Goal: Task Accomplishment & Management: Manage account settings

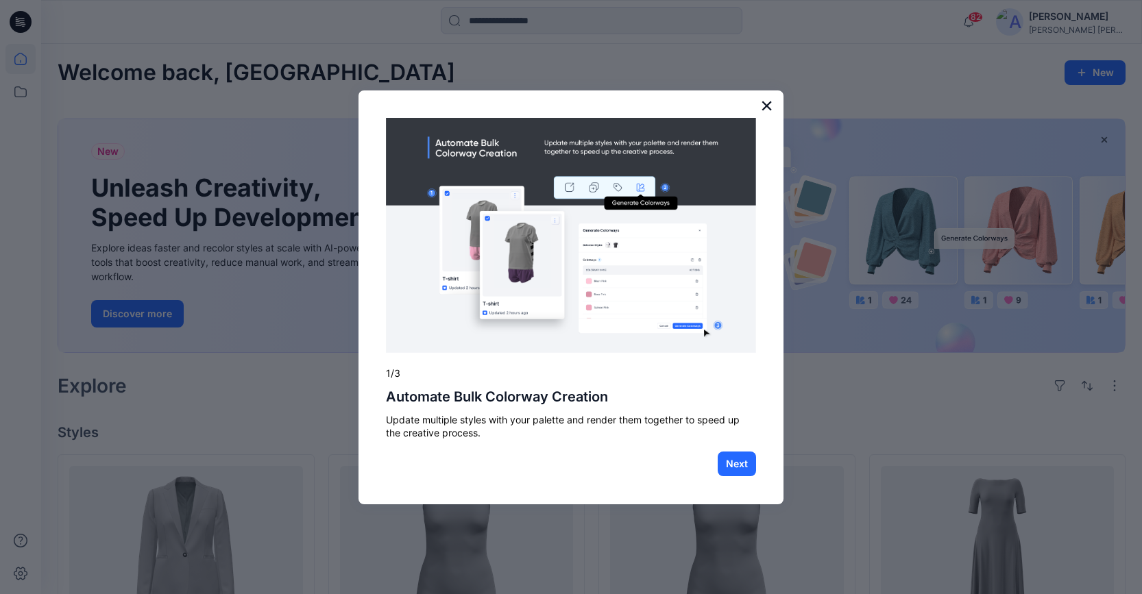
click at [770, 104] on button "×" at bounding box center [766, 106] width 13 height 22
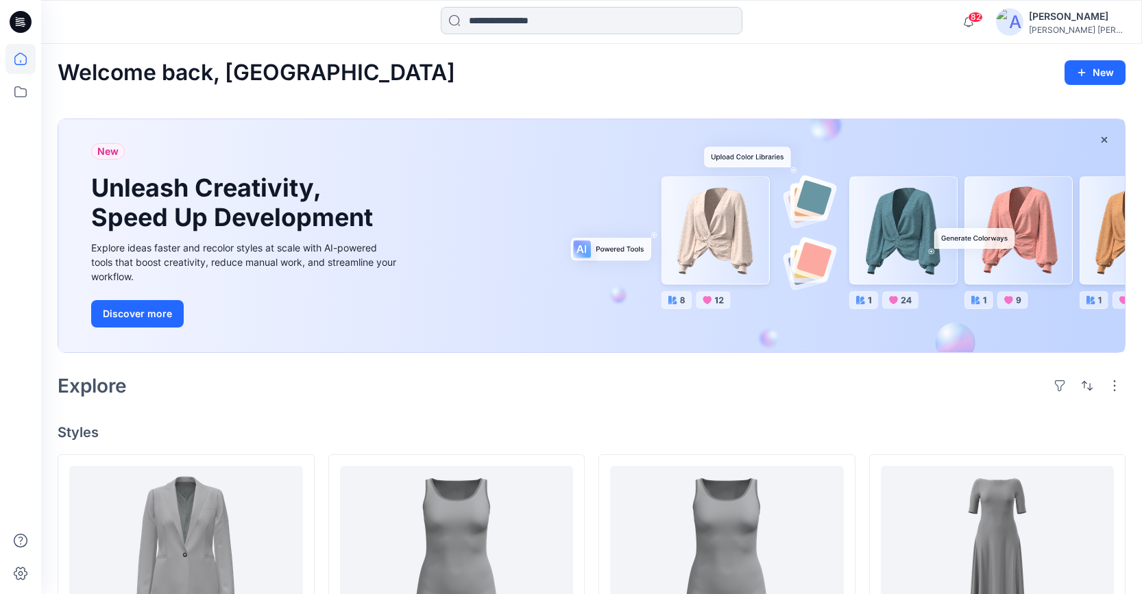
click at [545, 19] on input at bounding box center [592, 20] width 302 height 27
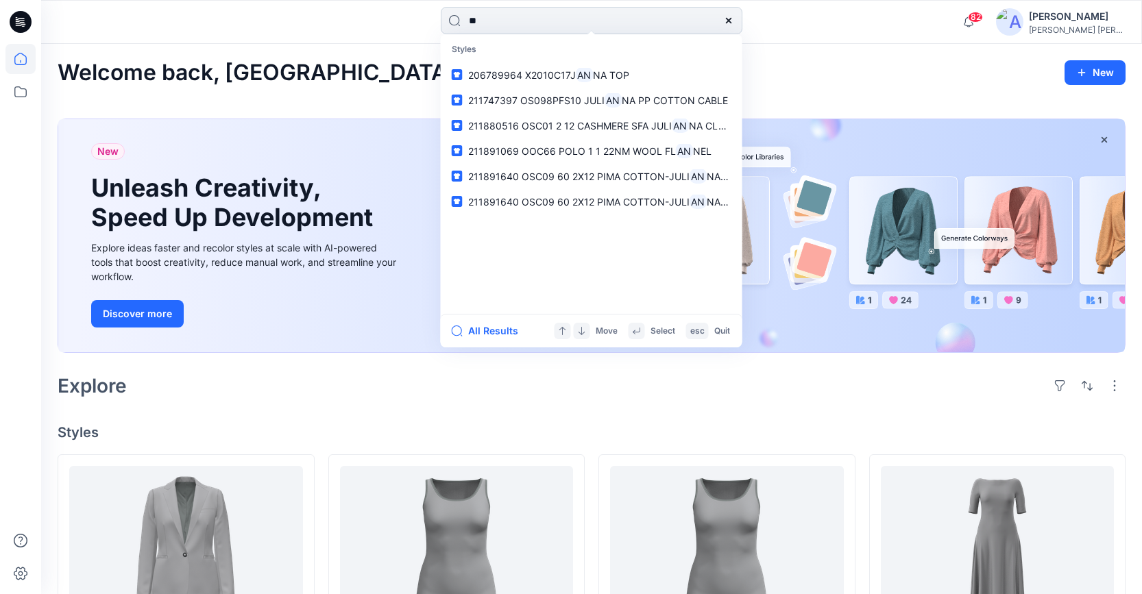
type input "*"
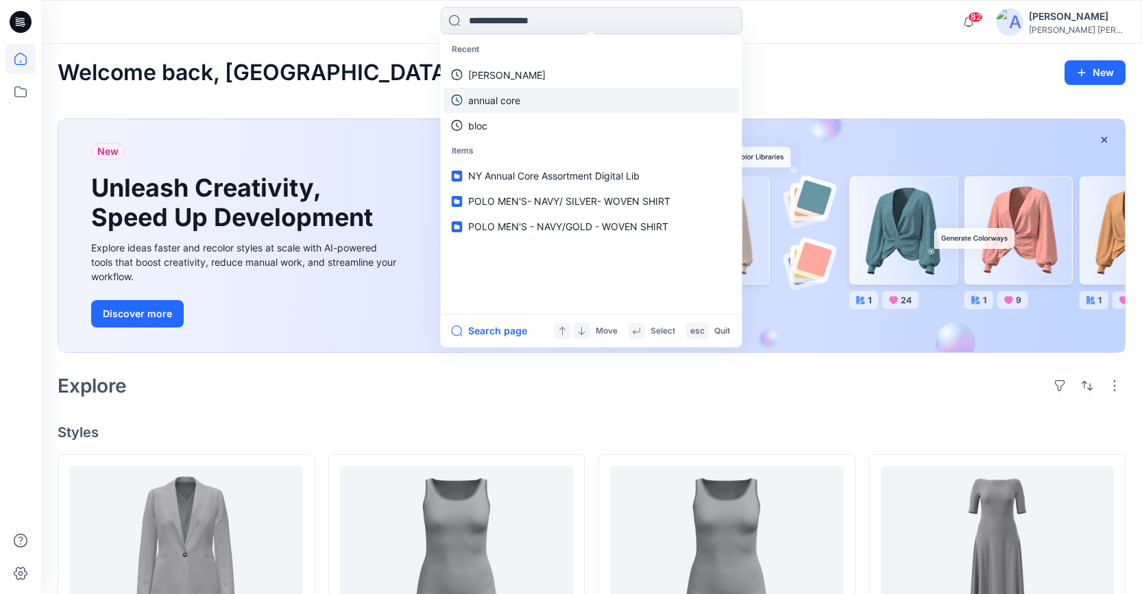
click at [498, 97] on p "annual core" at bounding box center [494, 100] width 52 height 14
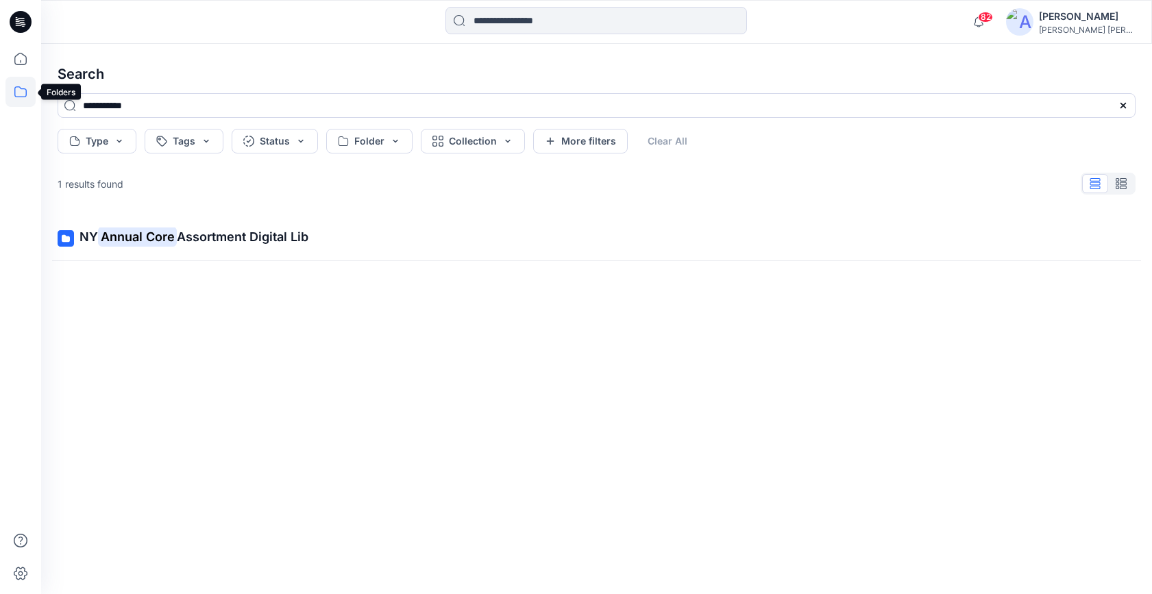
click at [25, 89] on icon at bounding box center [20, 91] width 12 height 11
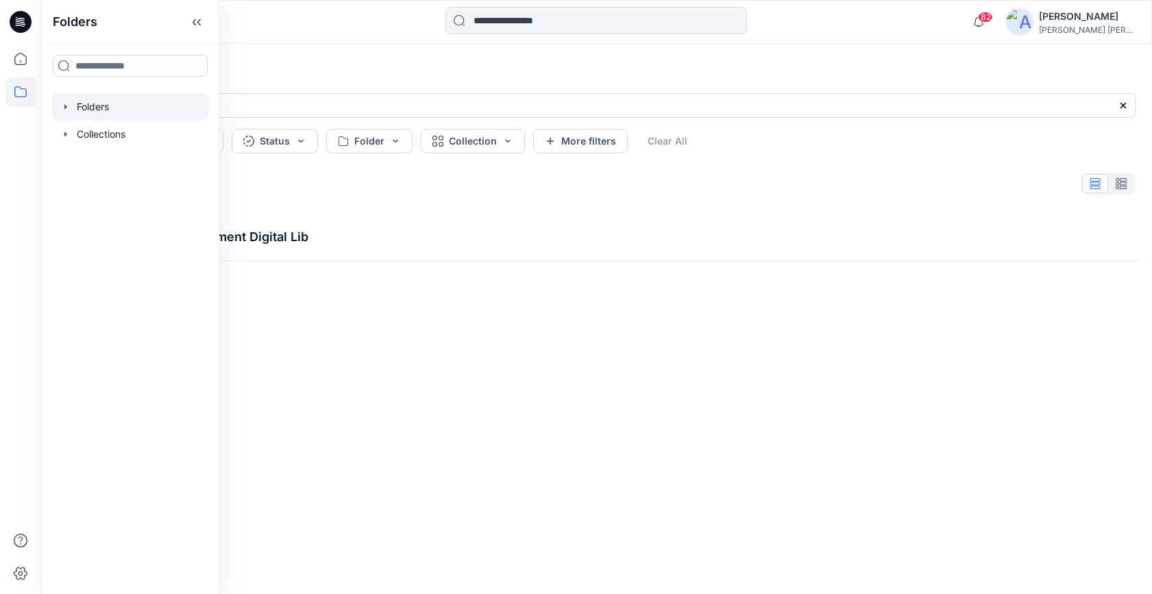
click at [73, 108] on div at bounding box center [130, 106] width 156 height 27
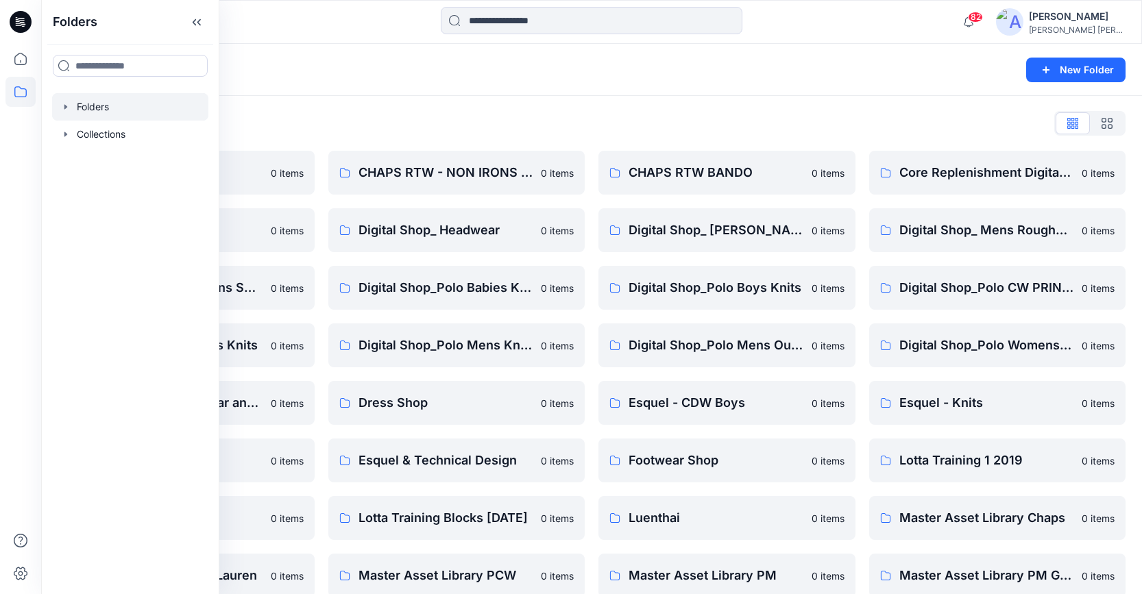
click at [140, 106] on div at bounding box center [130, 106] width 156 height 27
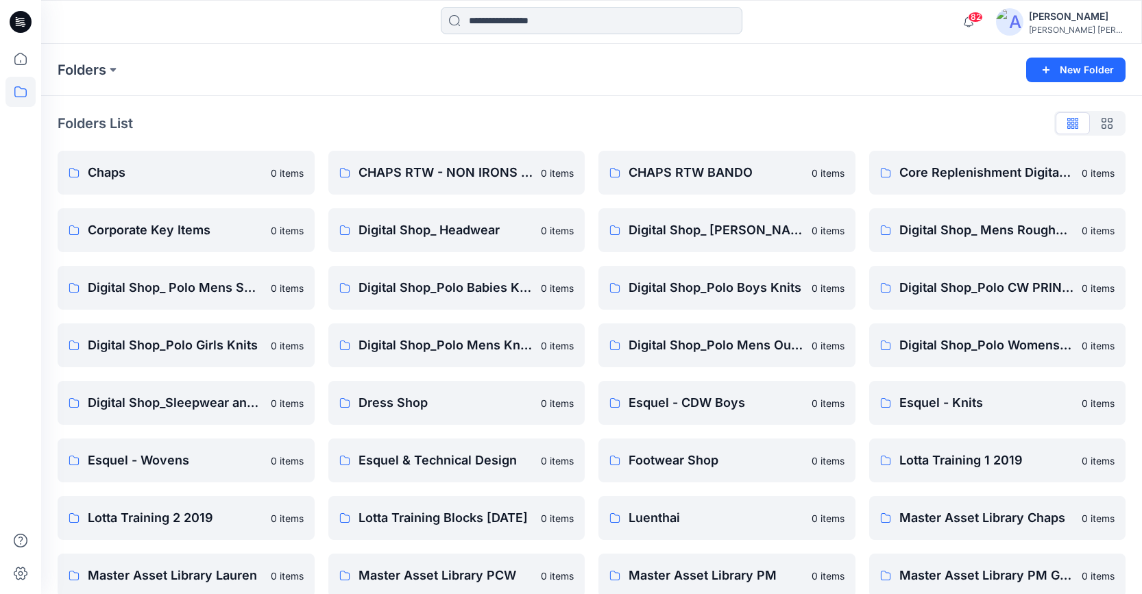
click at [534, 21] on input at bounding box center [592, 20] width 302 height 27
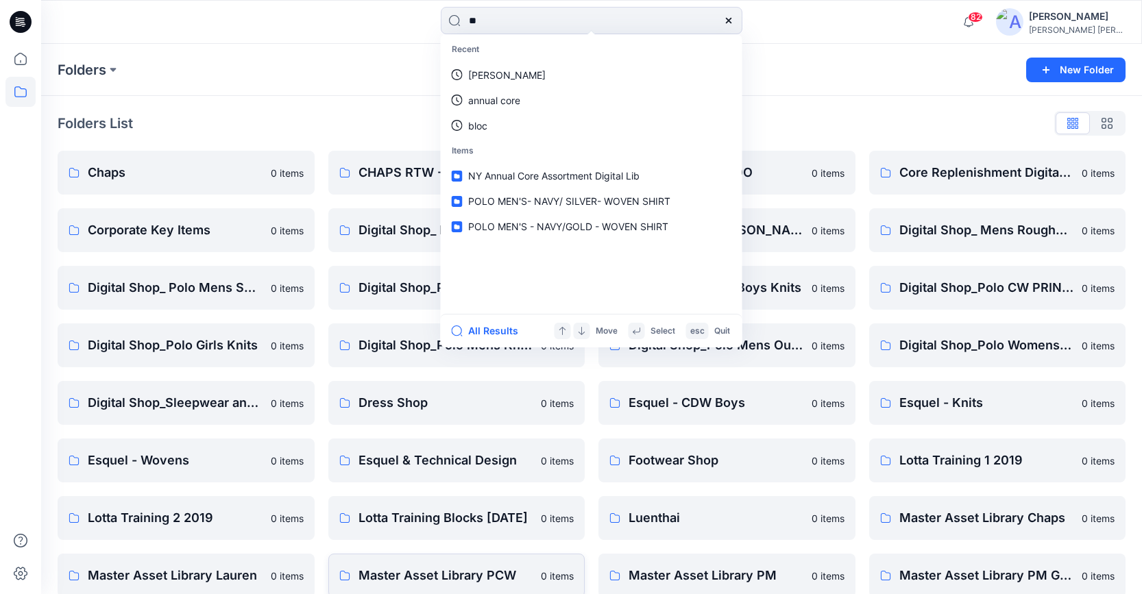
type input "**"
click at [732, 16] on icon at bounding box center [728, 20] width 11 height 11
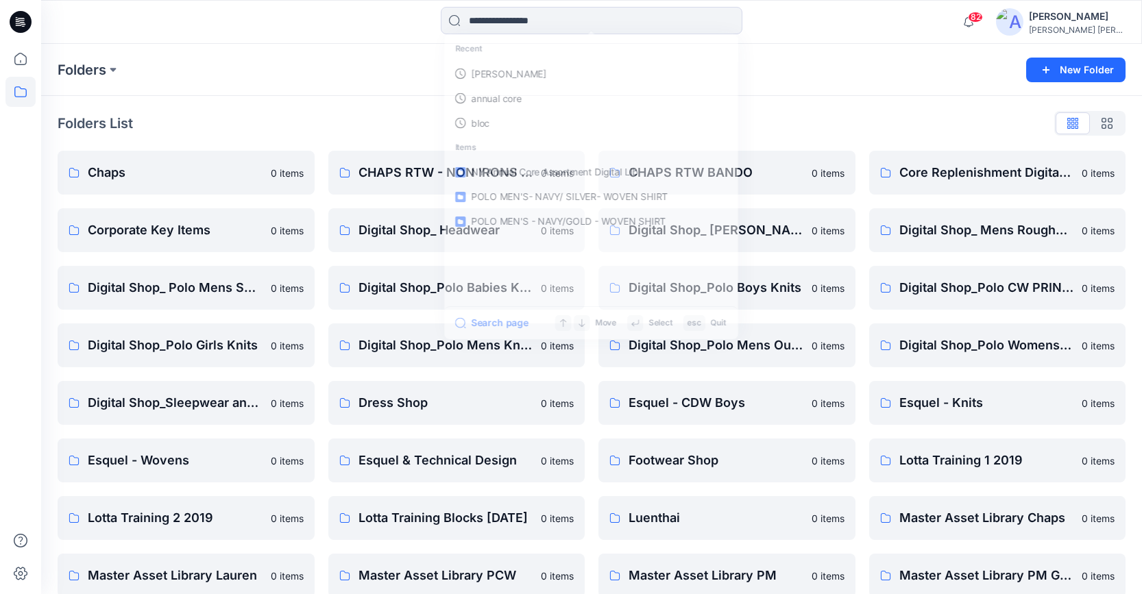
click at [786, 58] on div "Folders New Folder" at bounding box center [591, 70] width 1101 height 52
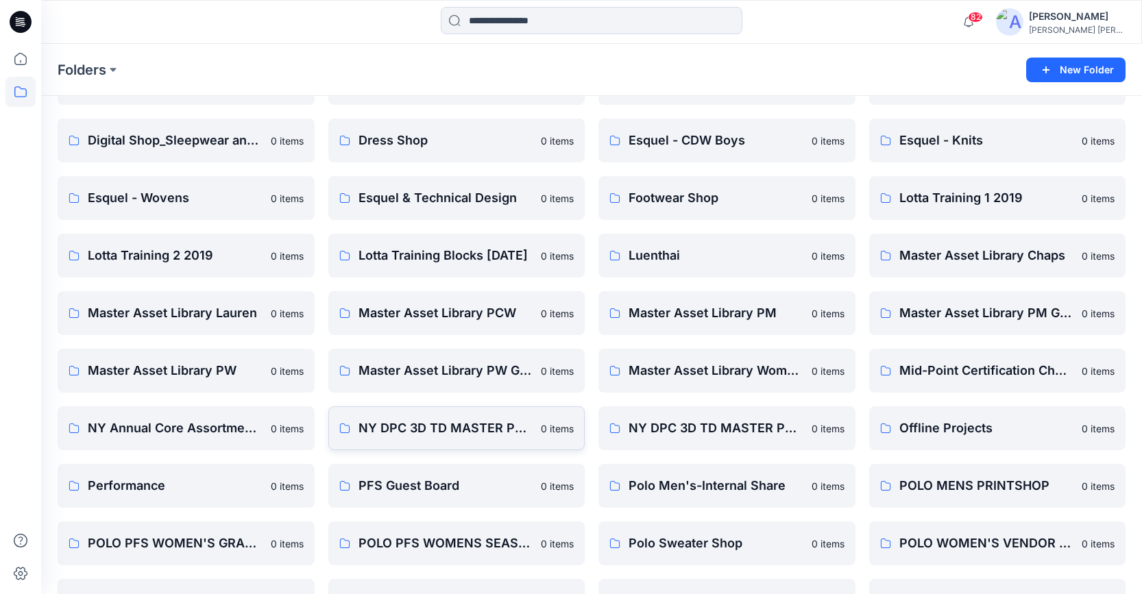
scroll to position [287, 0]
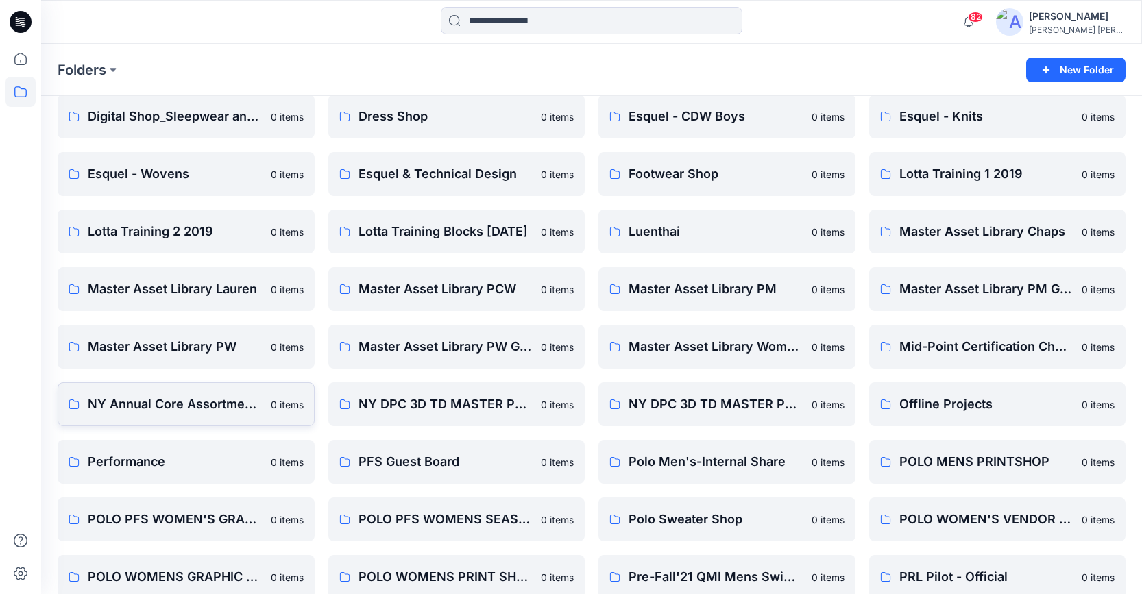
click at [153, 406] on p "NY Annual Core Assortment Digital Lib" at bounding box center [175, 404] width 175 height 19
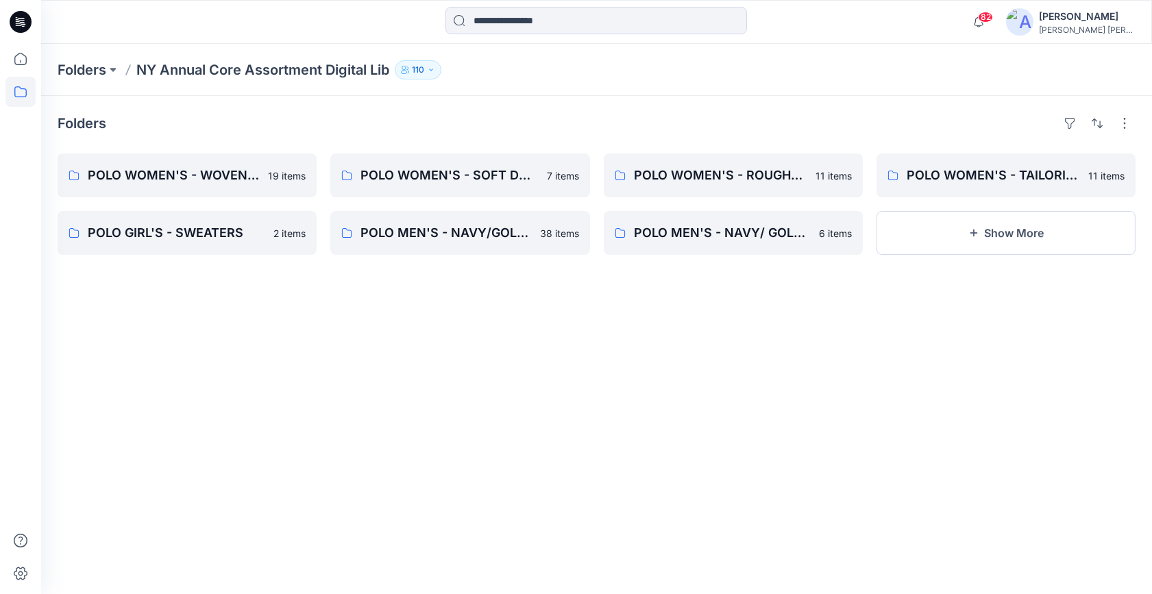
click at [435, 71] on icon "button" at bounding box center [431, 70] width 8 height 8
click at [1084, 21] on div "[PERSON_NAME]" at bounding box center [1087, 16] width 96 height 16
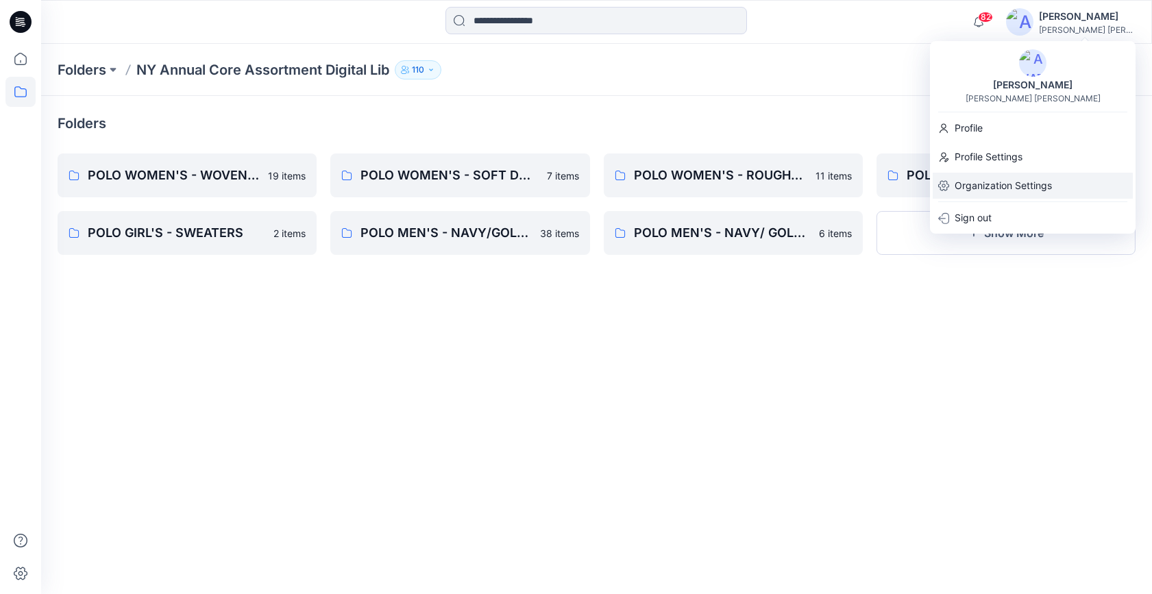
click at [1007, 185] on p "Organization Settings" at bounding box center [1003, 186] width 97 height 26
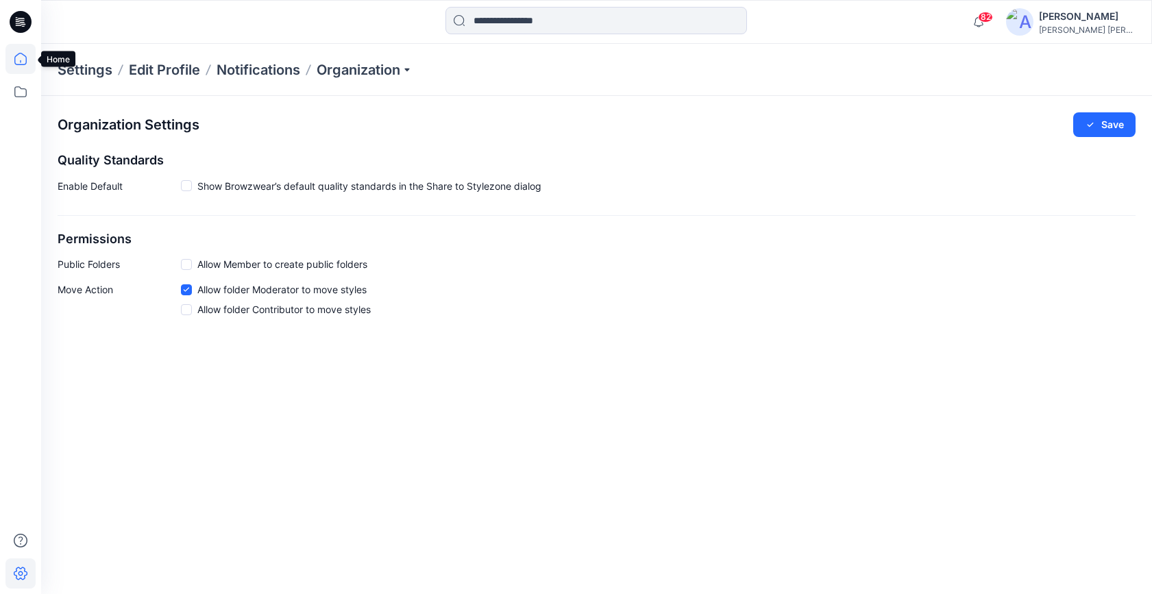
click at [19, 63] on icon at bounding box center [20, 59] width 30 height 30
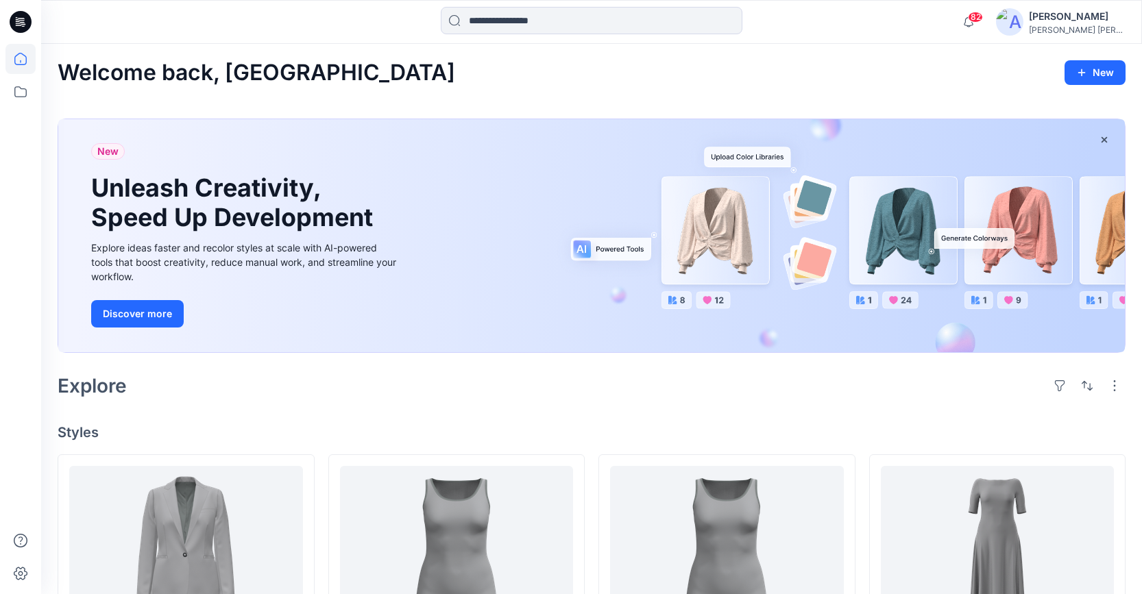
click at [1083, 21] on div "[PERSON_NAME]" at bounding box center [1077, 16] width 96 height 16
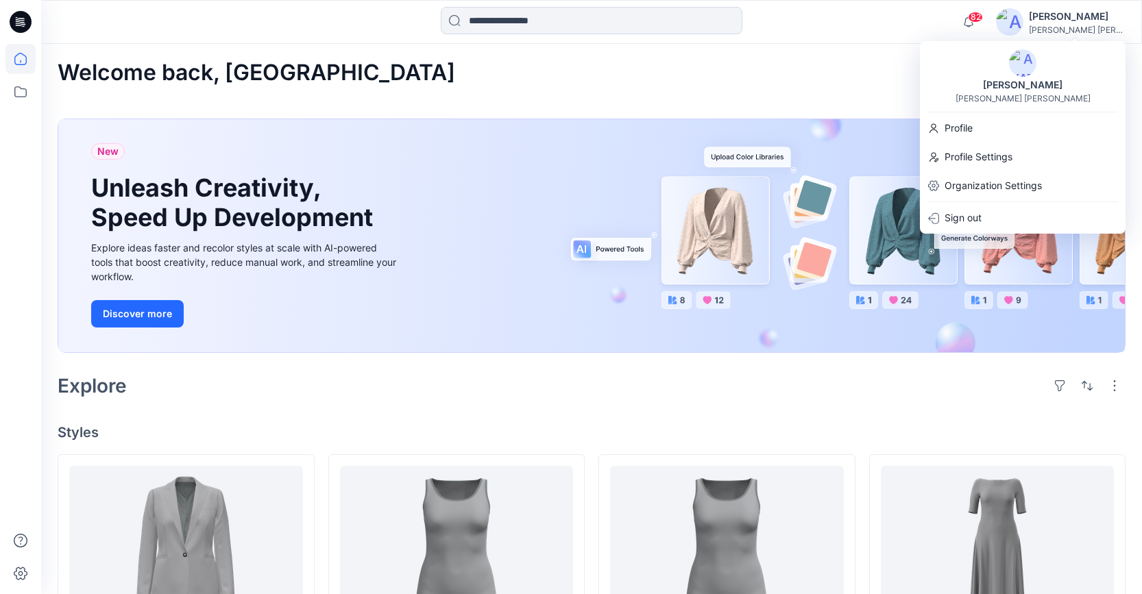
click at [876, 12] on div "82 Notifications Rosy Po shared 200908725 C2310L13K-[PERSON_NAME] JACKET- TRIPL…" at bounding box center [591, 22] width 1100 height 30
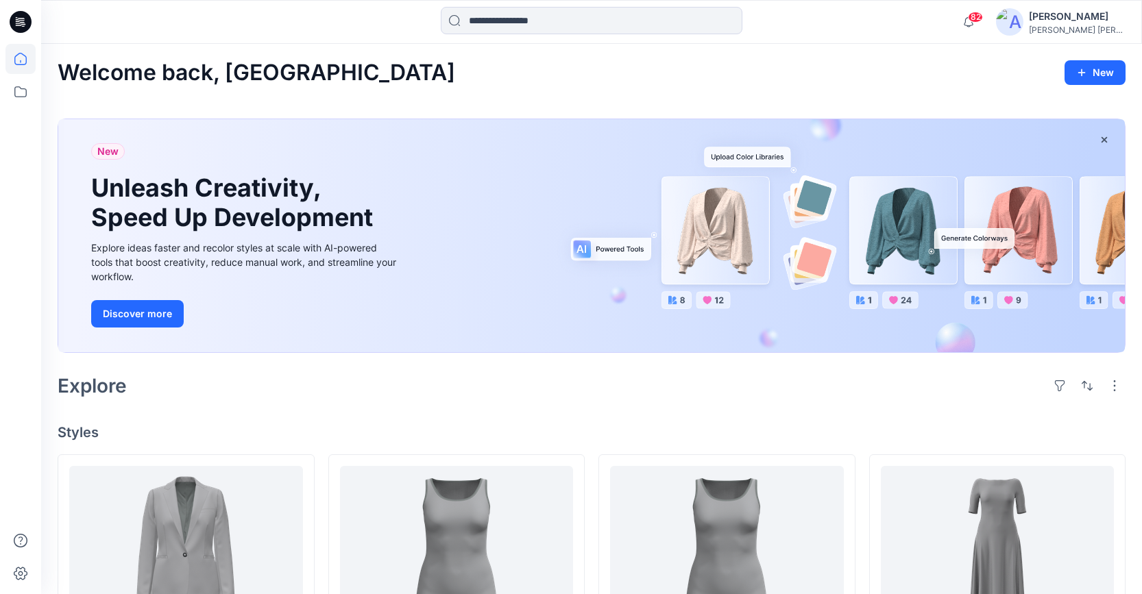
click at [27, 14] on icon at bounding box center [21, 22] width 22 height 22
click at [25, 16] on icon at bounding box center [21, 22] width 22 height 22
click at [19, 574] on icon at bounding box center [21, 574] width 5 height 5
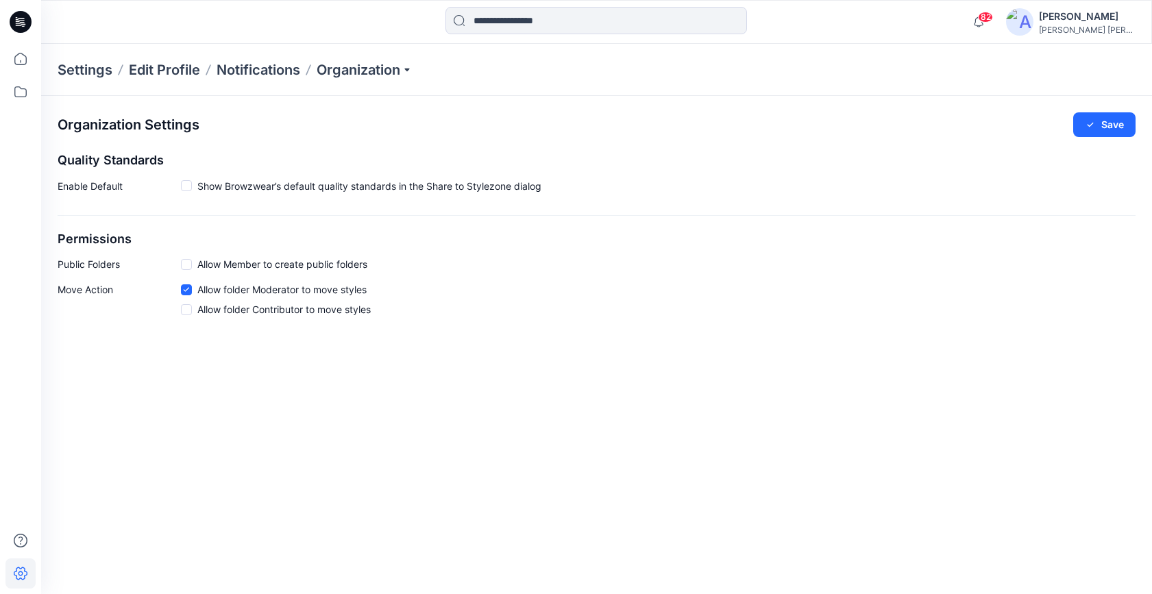
click at [78, 69] on p "Settings" at bounding box center [85, 69] width 55 height 19
click at [405, 69] on p "Organization" at bounding box center [365, 69] width 96 height 19
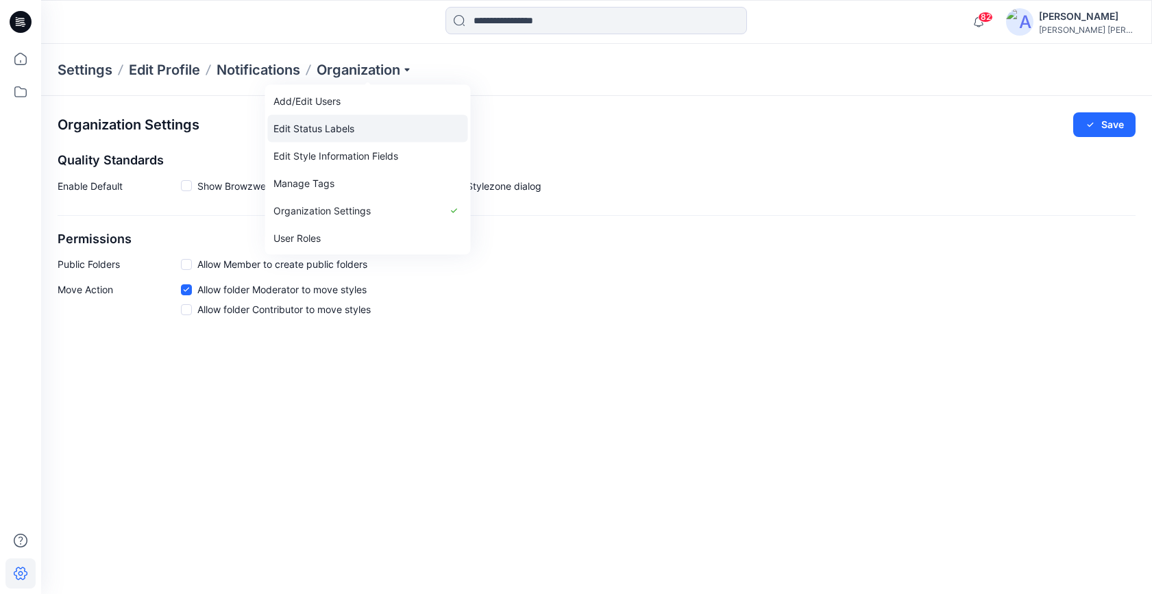
click at [315, 125] on link "Edit Status Labels" at bounding box center [368, 128] width 200 height 27
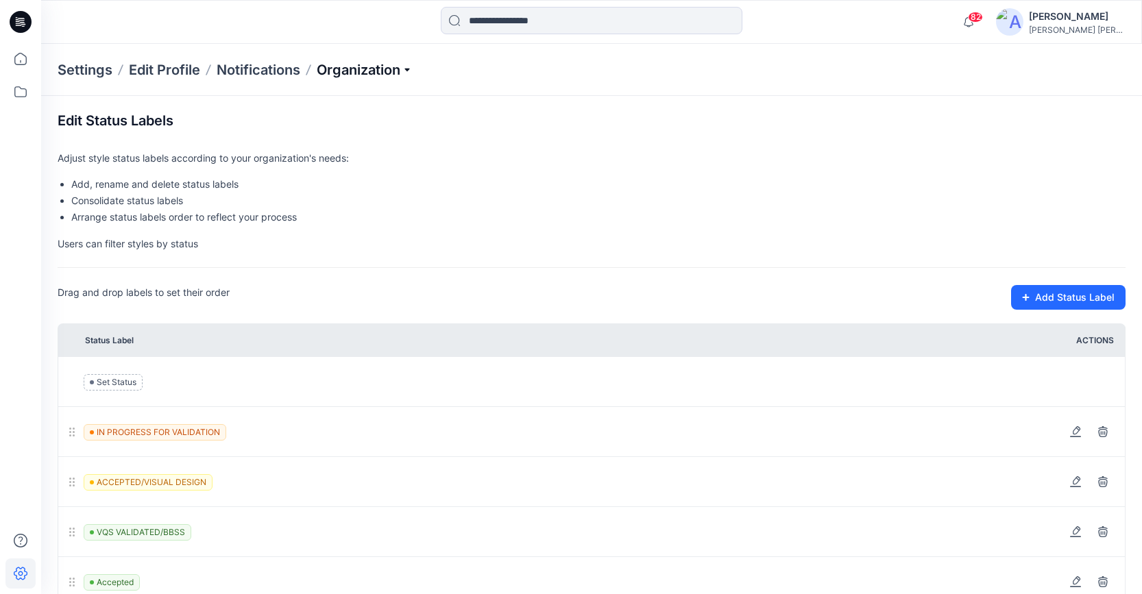
click at [380, 66] on p "Organization" at bounding box center [365, 69] width 96 height 19
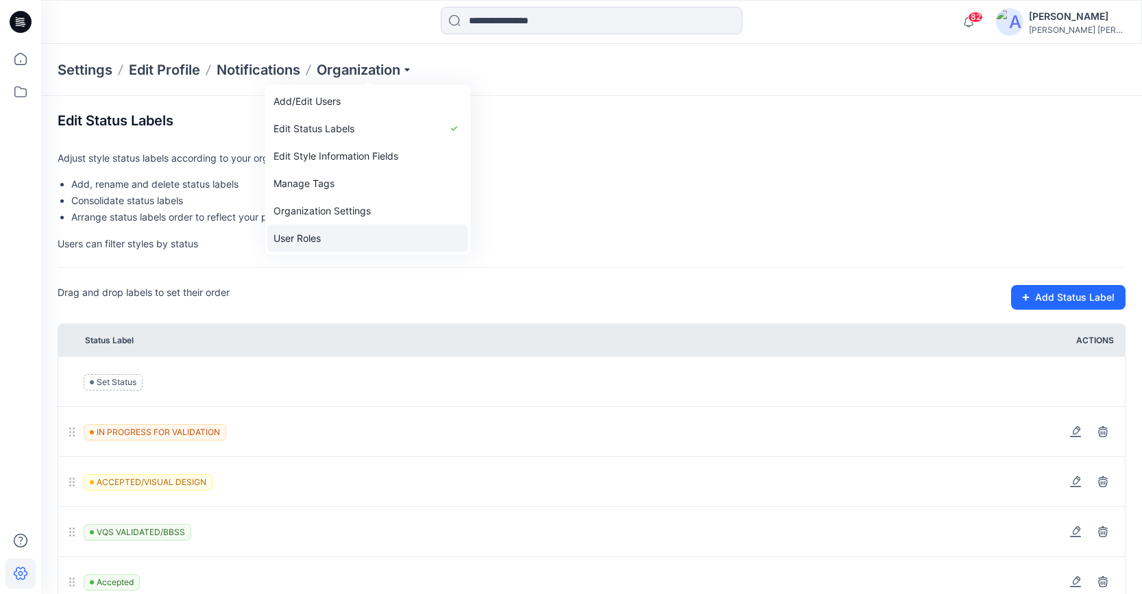
click at [302, 236] on link "User Roles" at bounding box center [368, 238] width 200 height 27
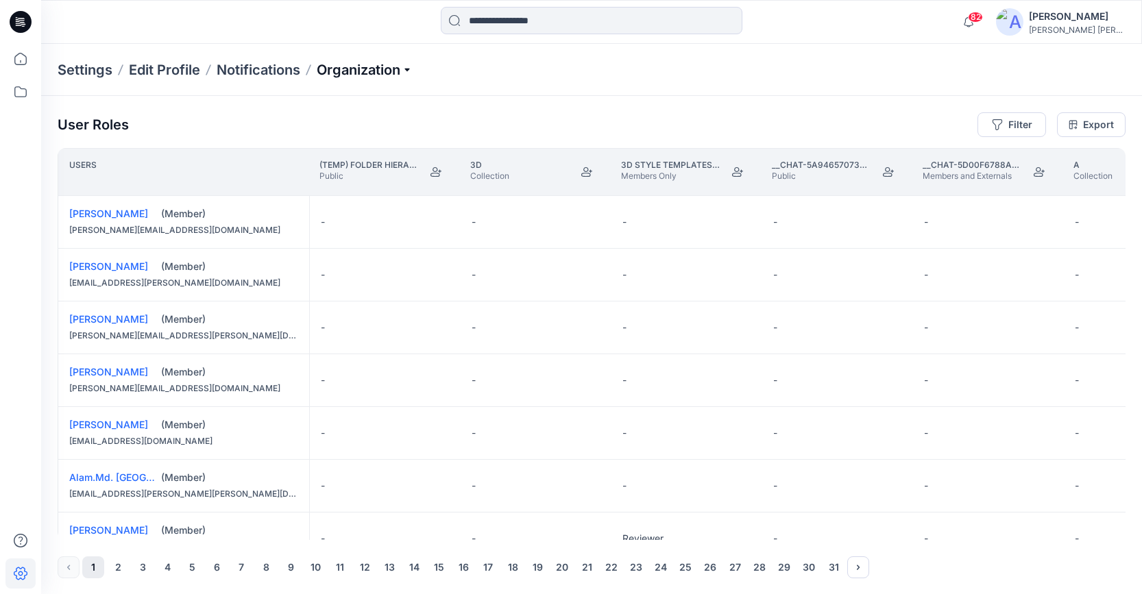
click at [368, 66] on p "Organization" at bounding box center [365, 69] width 96 height 19
